Goal: Task Accomplishment & Management: Use online tool/utility

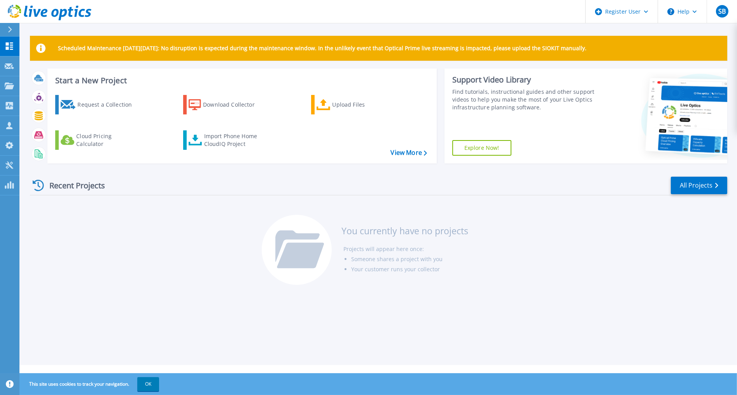
click at [484, 144] on link "Explore Now!" at bounding box center [481, 148] width 59 height 16
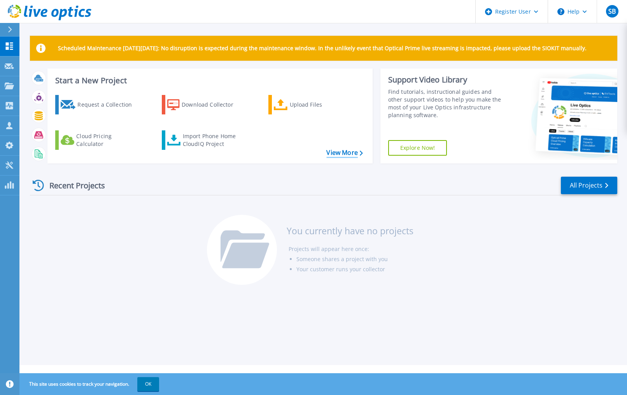
click at [345, 150] on link "View More" at bounding box center [344, 152] width 36 height 7
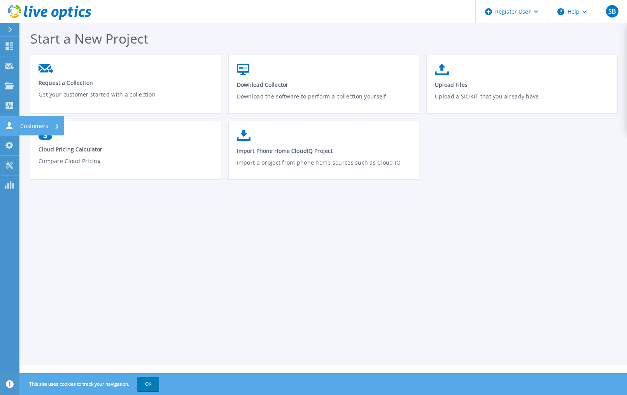
click at [12, 126] on icon at bounding box center [9, 125] width 9 height 7
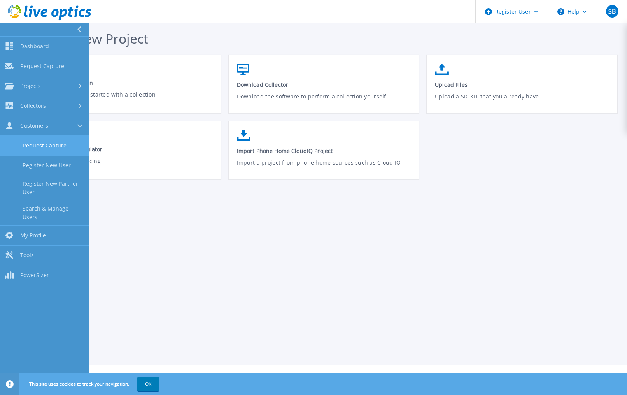
click at [51, 145] on link "Request Capture" at bounding box center [44, 146] width 89 height 20
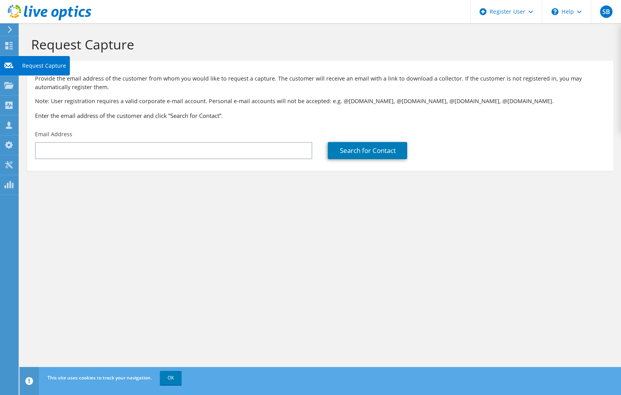
click at [9, 48] on icon at bounding box center [8, 45] width 9 height 7
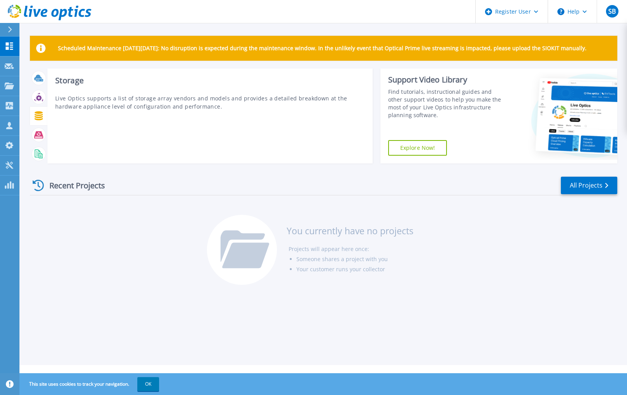
click at [40, 115] on icon at bounding box center [39, 115] width 8 height 9
